Goal: Find specific page/section: Find specific page/section

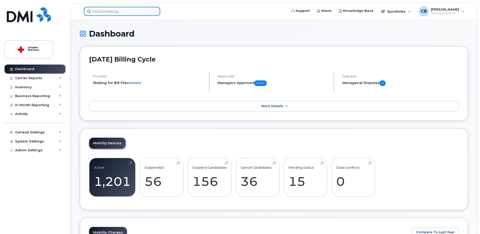
click at [125, 11] on input at bounding box center [122, 11] width 76 height 9
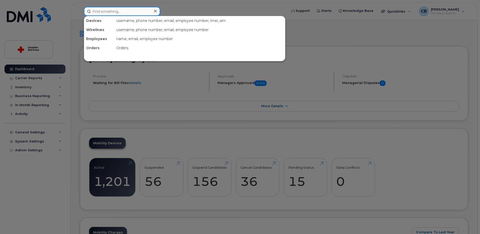
paste input "418-284-6574"
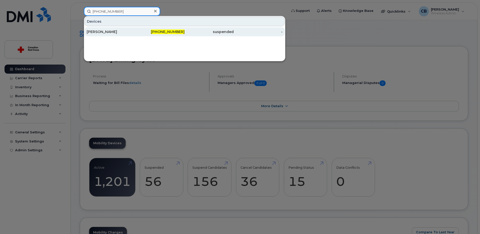
type input "418-284-6574"
click at [120, 29] on div "Joannie Gray Roussel" at bounding box center [111, 31] width 49 height 5
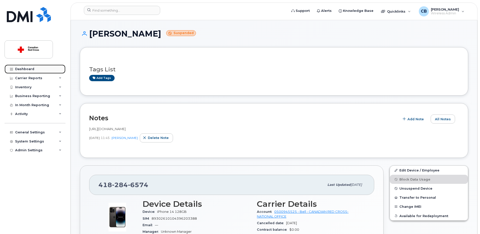
click at [24, 67] on div "Dashboard" at bounding box center [24, 69] width 19 height 4
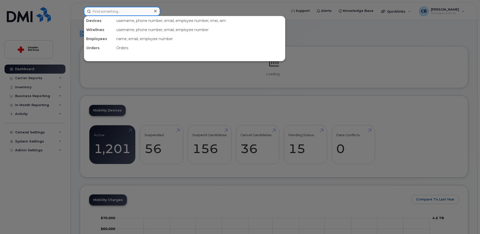
click at [127, 13] on input at bounding box center [122, 11] width 76 height 9
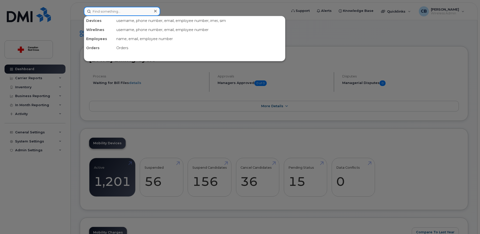
paste input "289-541-6881"
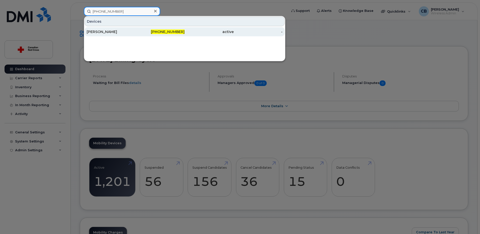
type input "289-541-6881"
click at [122, 30] on div "Vladyslava Melnichenko" at bounding box center [111, 31] width 49 height 5
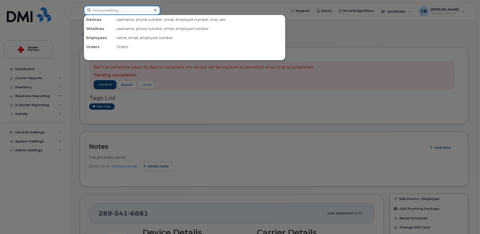
click at [105, 12] on input at bounding box center [122, 10] width 76 height 9
paste input "403- 462-6867"
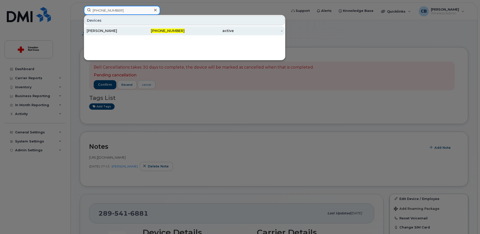
type input "403- 462-6867"
click at [107, 29] on div "[PERSON_NAME]" at bounding box center [111, 30] width 49 height 5
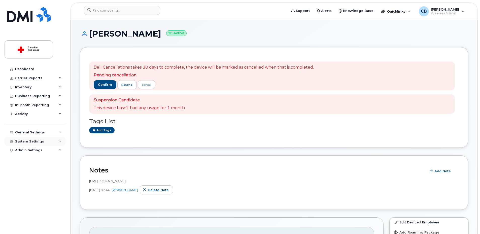
click at [30, 142] on div "System Settings" at bounding box center [29, 141] width 29 height 4
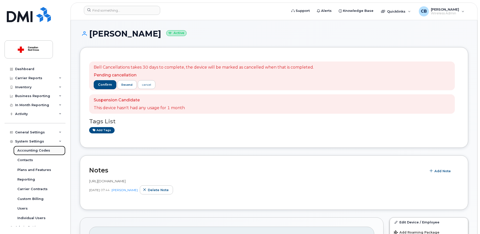
click at [32, 151] on div "Accounting Codes" at bounding box center [33, 150] width 33 height 5
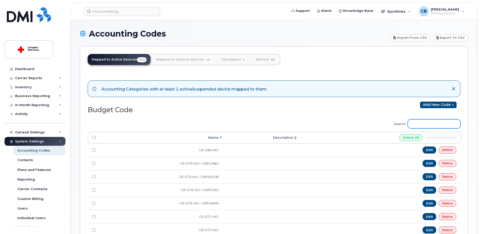
click at [421, 126] on input "Search:" at bounding box center [434, 123] width 53 height 9
paste input "TBL1SB2"
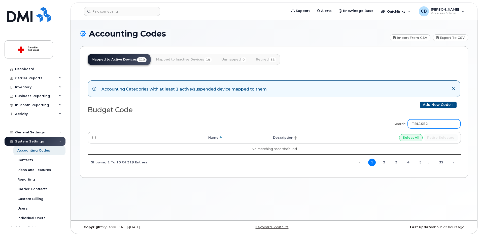
type input "TBL1SB2"
